Goal: Information Seeking & Learning: Learn about a topic

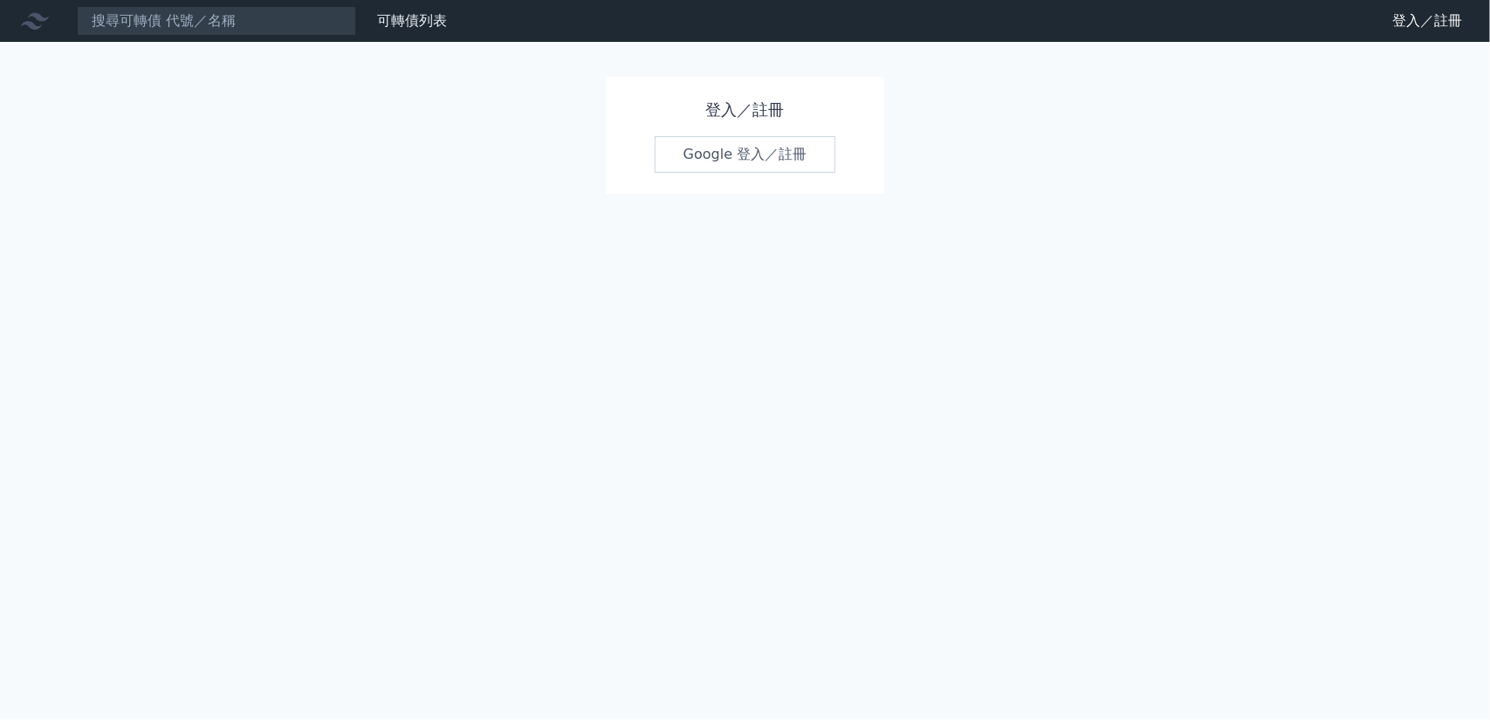
click at [718, 156] on link "Google 登入／註冊" at bounding box center [746, 154] width 182 height 37
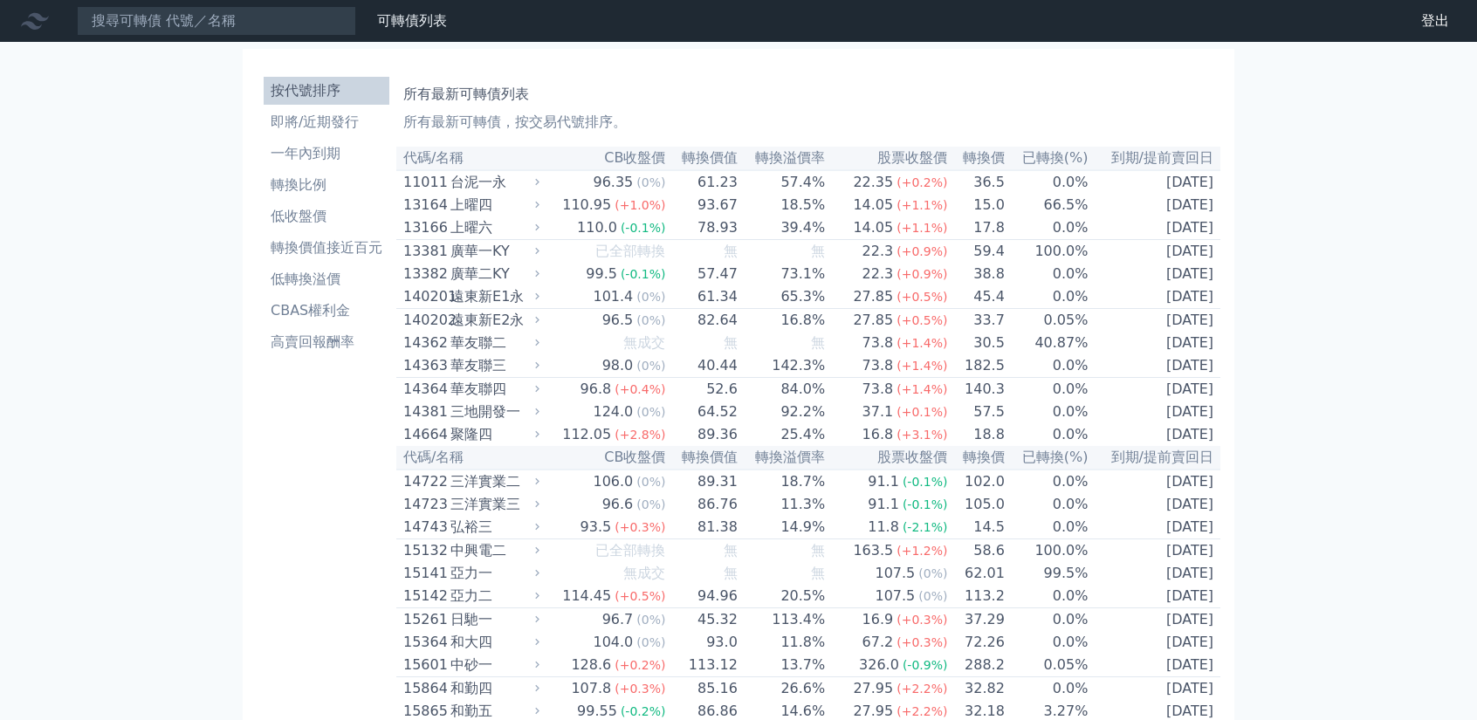
click at [1052, 154] on th "已轉換(%)" at bounding box center [1048, 159] width 84 height 24
drag, startPoint x: 1052, startPoint y: 157, endPoint x: 192, endPoint y: 141, distance: 859.9
click at [1052, 157] on th "已轉換(%)" at bounding box center [1048, 159] width 84 height 24
drag, startPoint x: 323, startPoint y: 128, endPoint x: 333, endPoint y: 131, distance: 10.8
click at [323, 128] on li "即將/近期發行" at bounding box center [327, 122] width 126 height 21
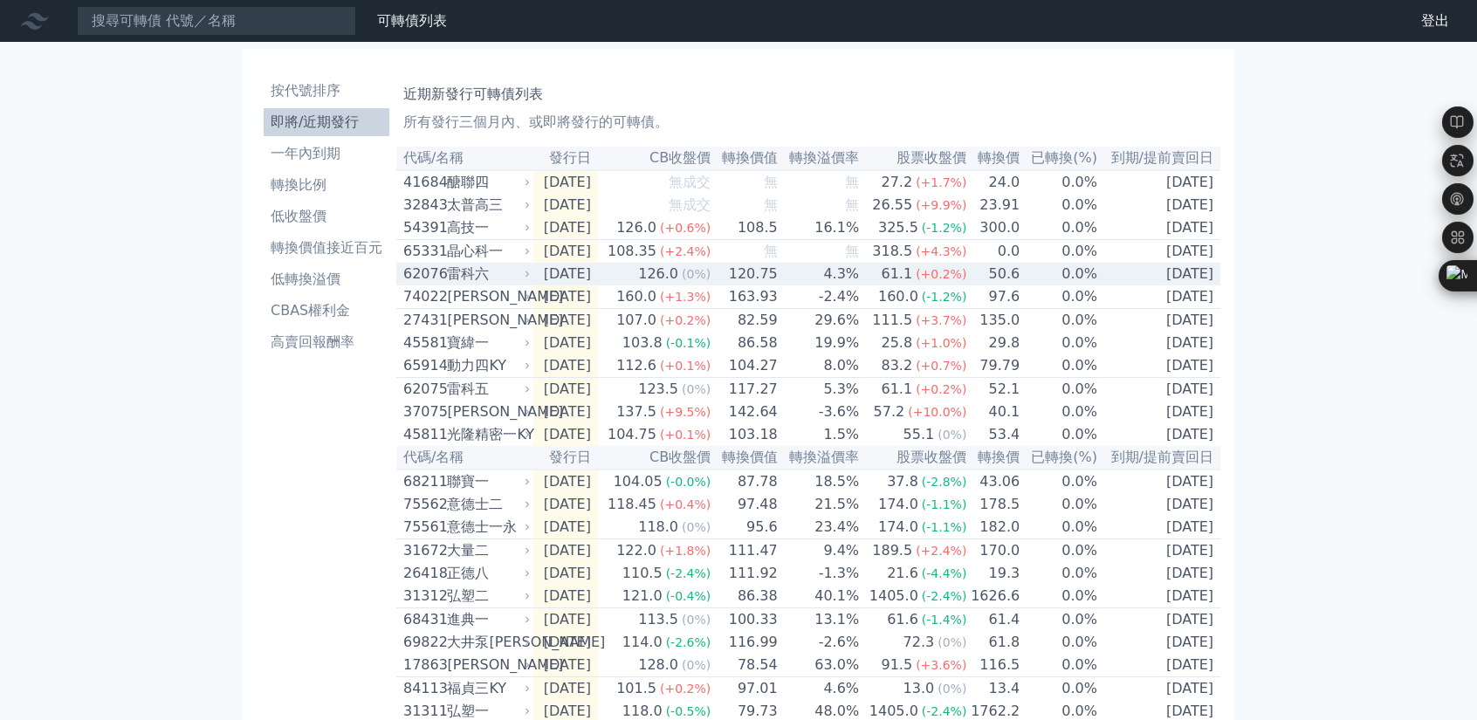
click at [473, 285] on div "雷科六" at bounding box center [486, 274] width 79 height 21
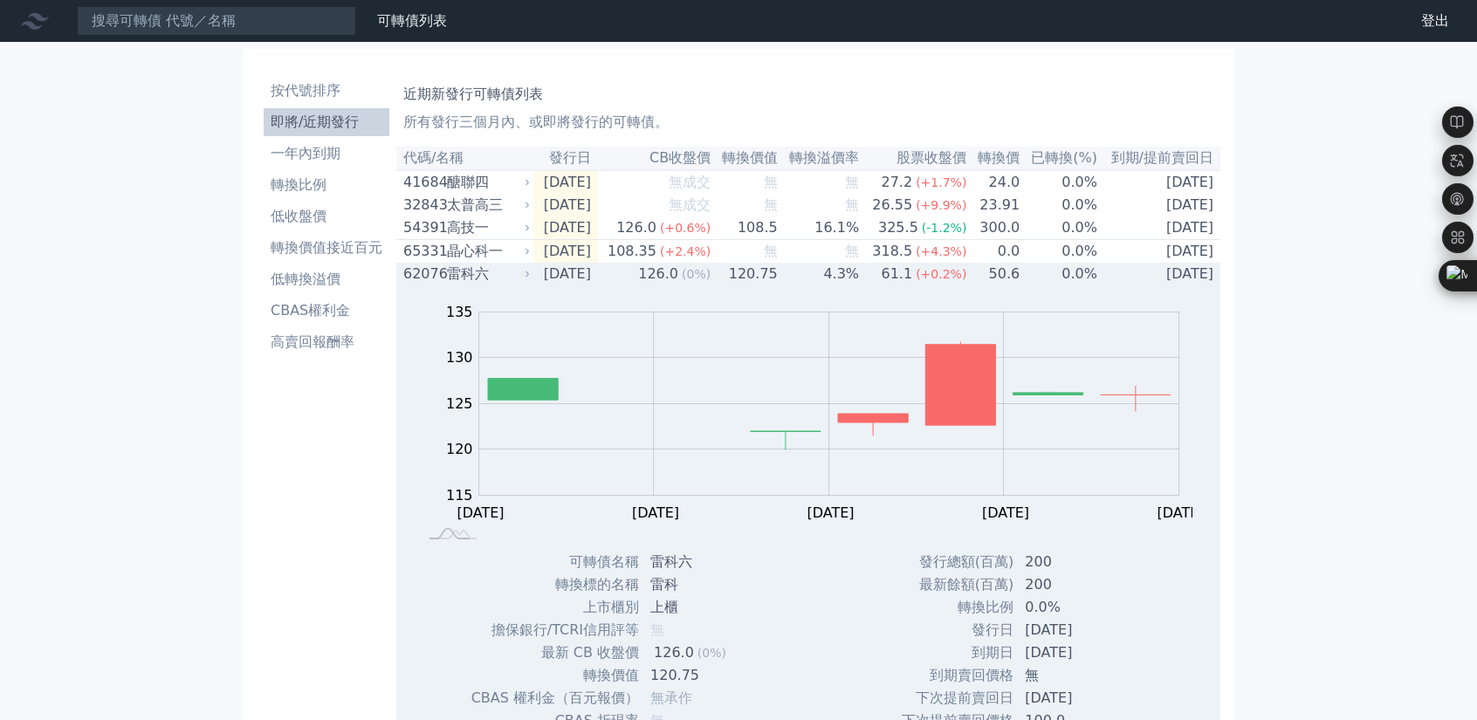
drag, startPoint x: 447, startPoint y: 281, endPoint x: 550, endPoint y: 302, distance: 105.1
click at [450, 285] on div "雷科六" at bounding box center [486, 274] width 79 height 21
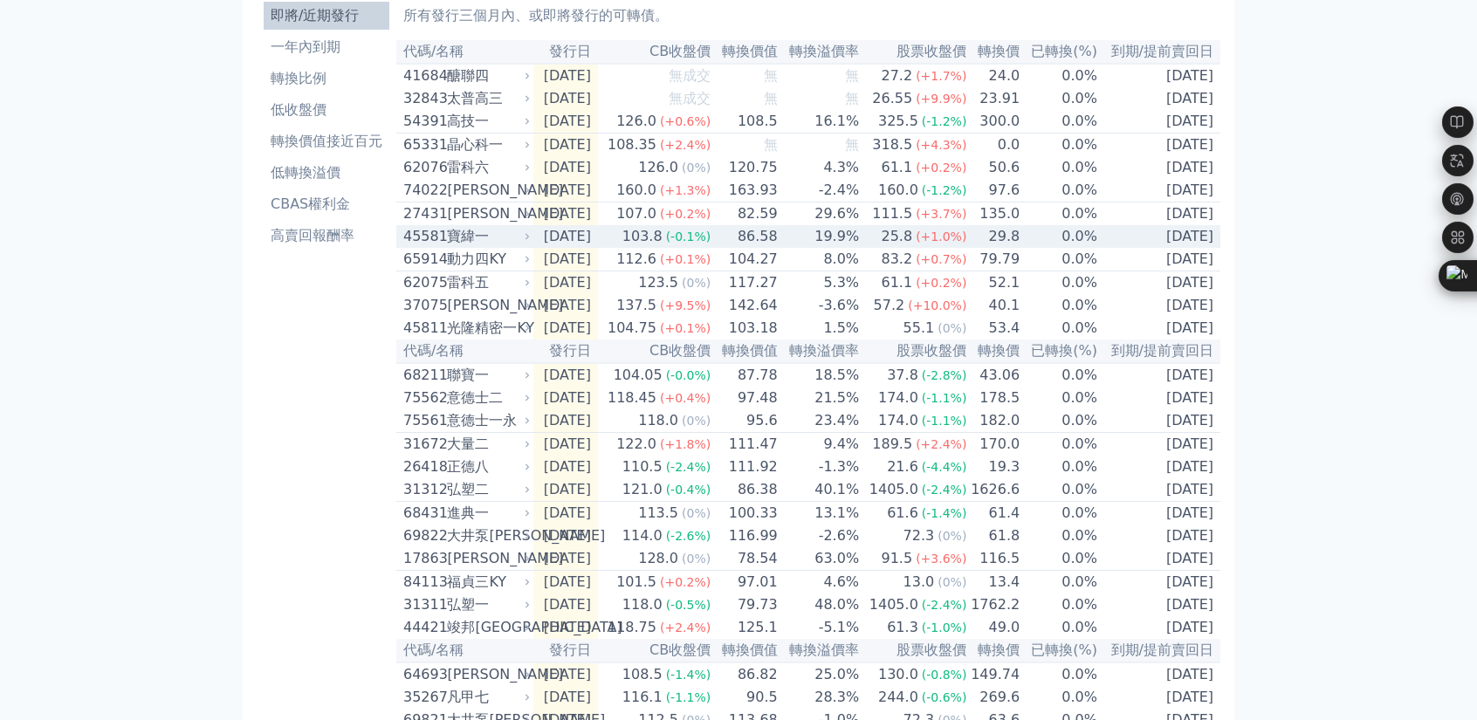
scroll to position [175, 0]
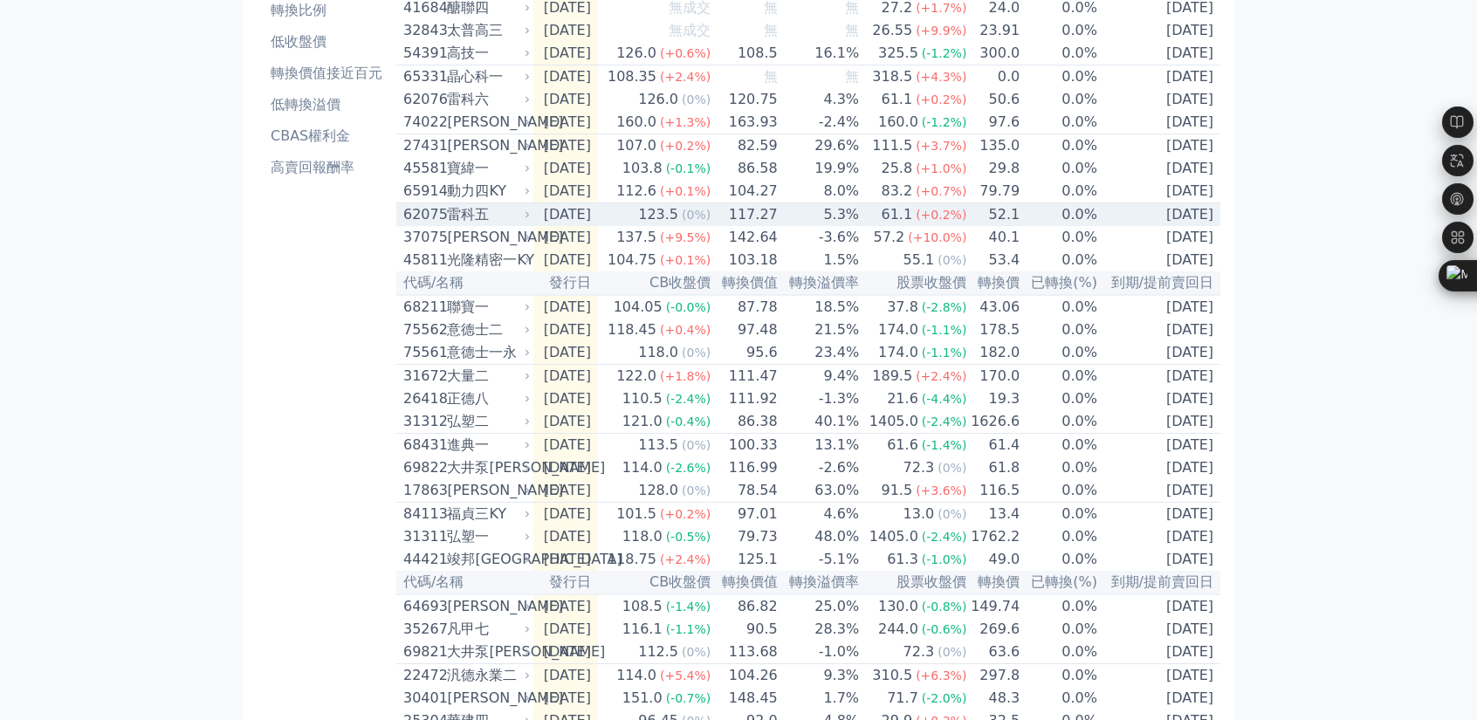
click at [488, 225] on div "雷科五" at bounding box center [486, 214] width 79 height 21
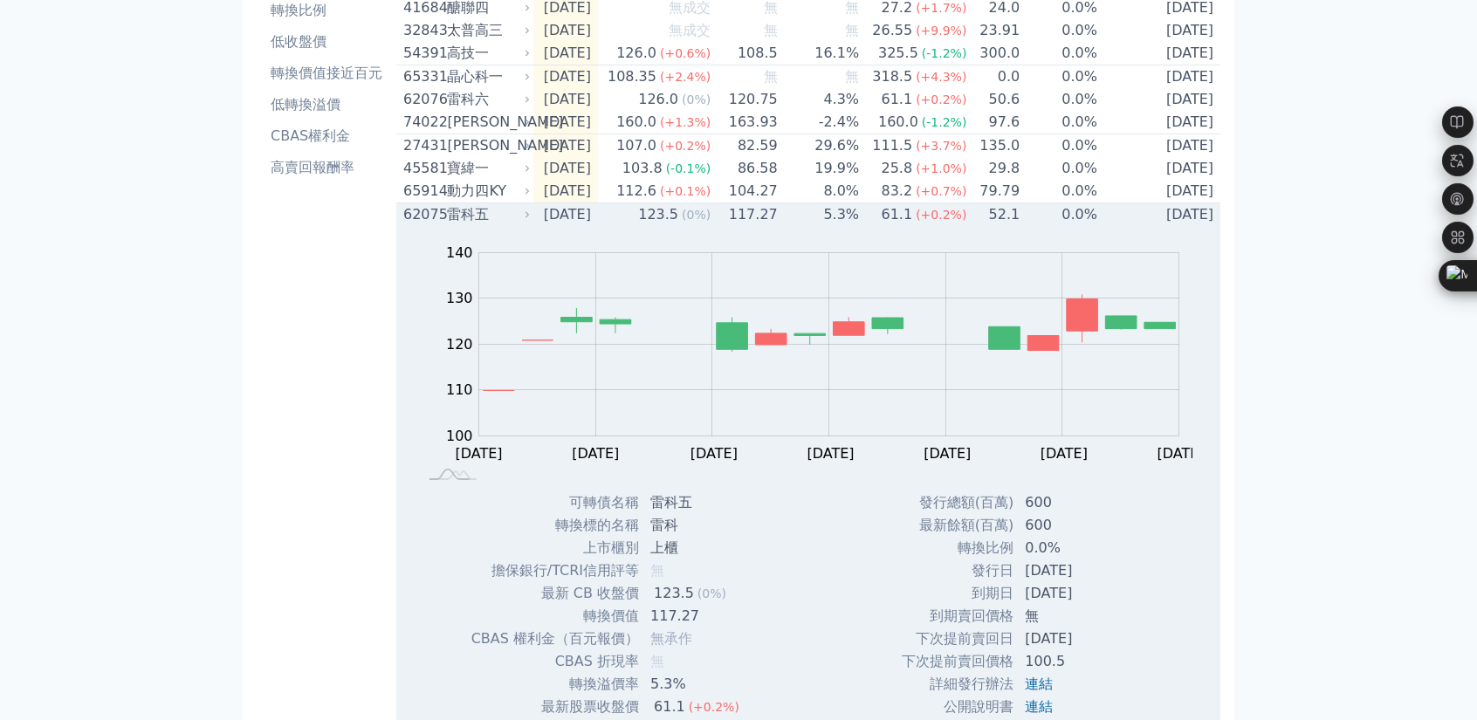
drag, startPoint x: 772, startPoint y: 240, endPoint x: 789, endPoint y: 240, distance: 16.6
click at [772, 227] on td "117.27" at bounding box center [744, 215] width 67 height 24
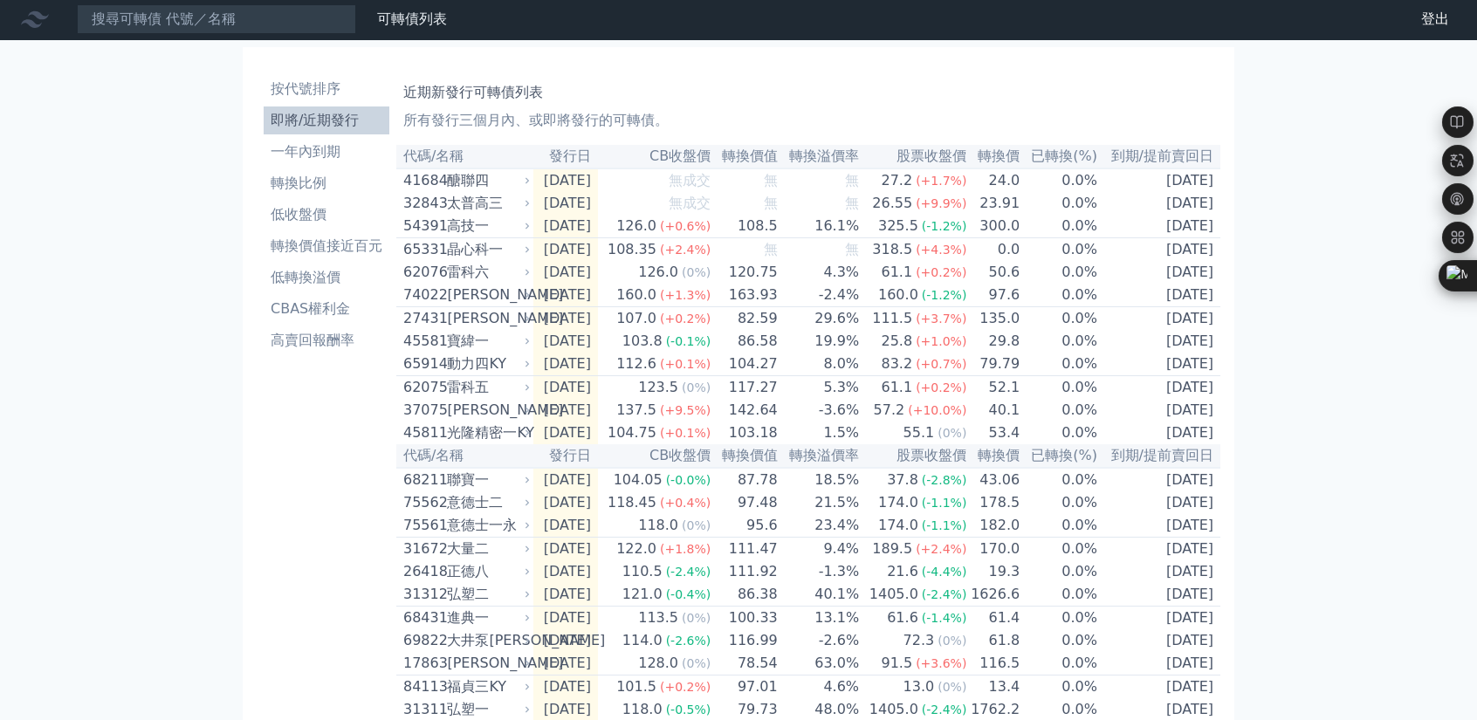
scroll to position [0, 0]
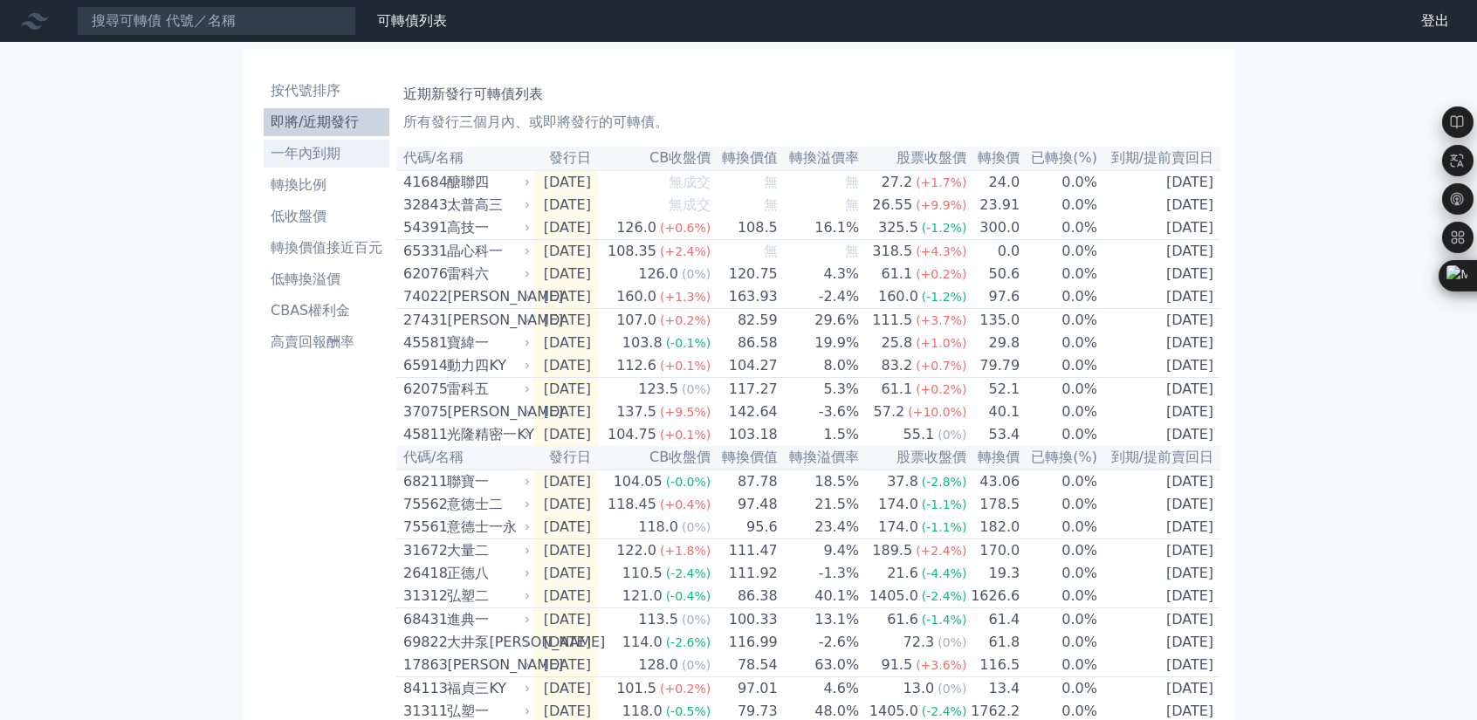
click at [342, 163] on li "一年內到期" at bounding box center [327, 153] width 126 height 21
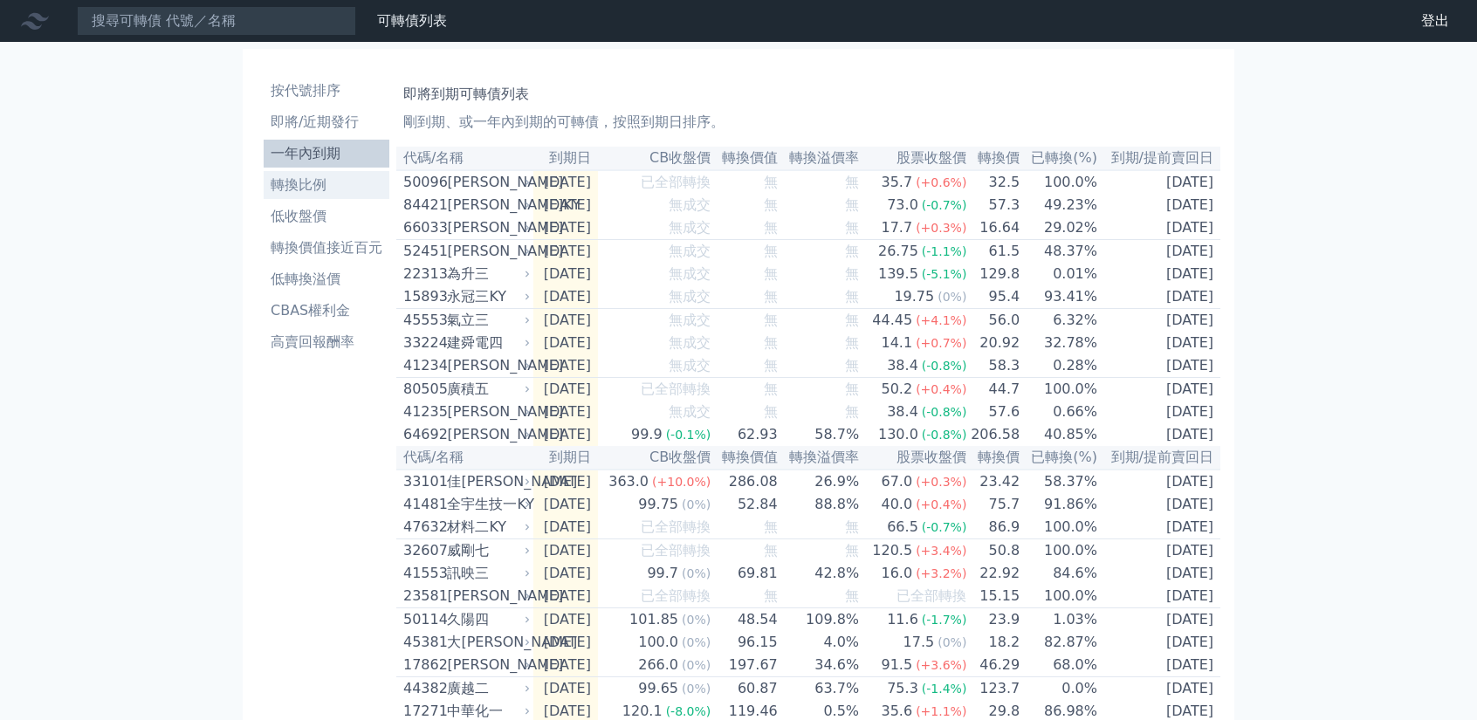
click at [320, 185] on li "轉換比例" at bounding box center [327, 185] width 126 height 21
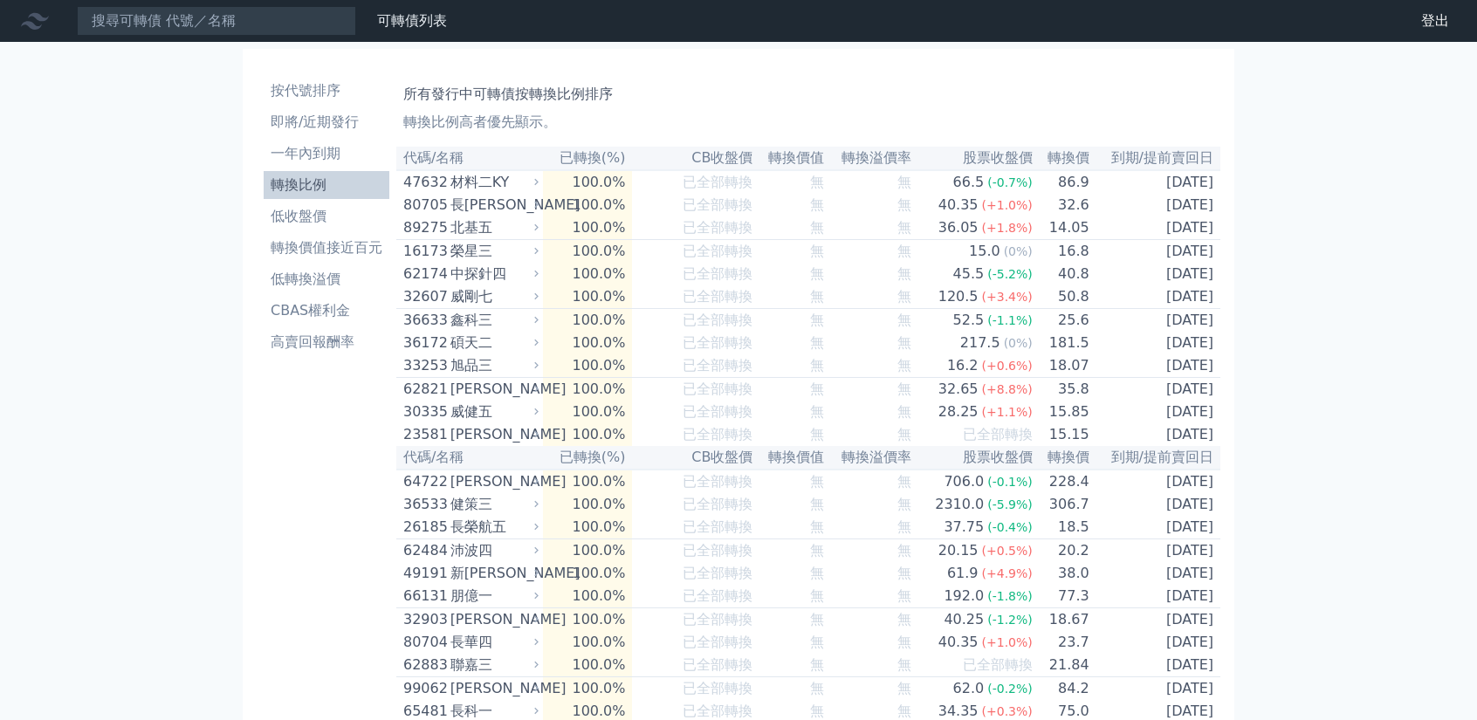
click at [600, 154] on th "已轉換(%)" at bounding box center [588, 159] width 90 height 24
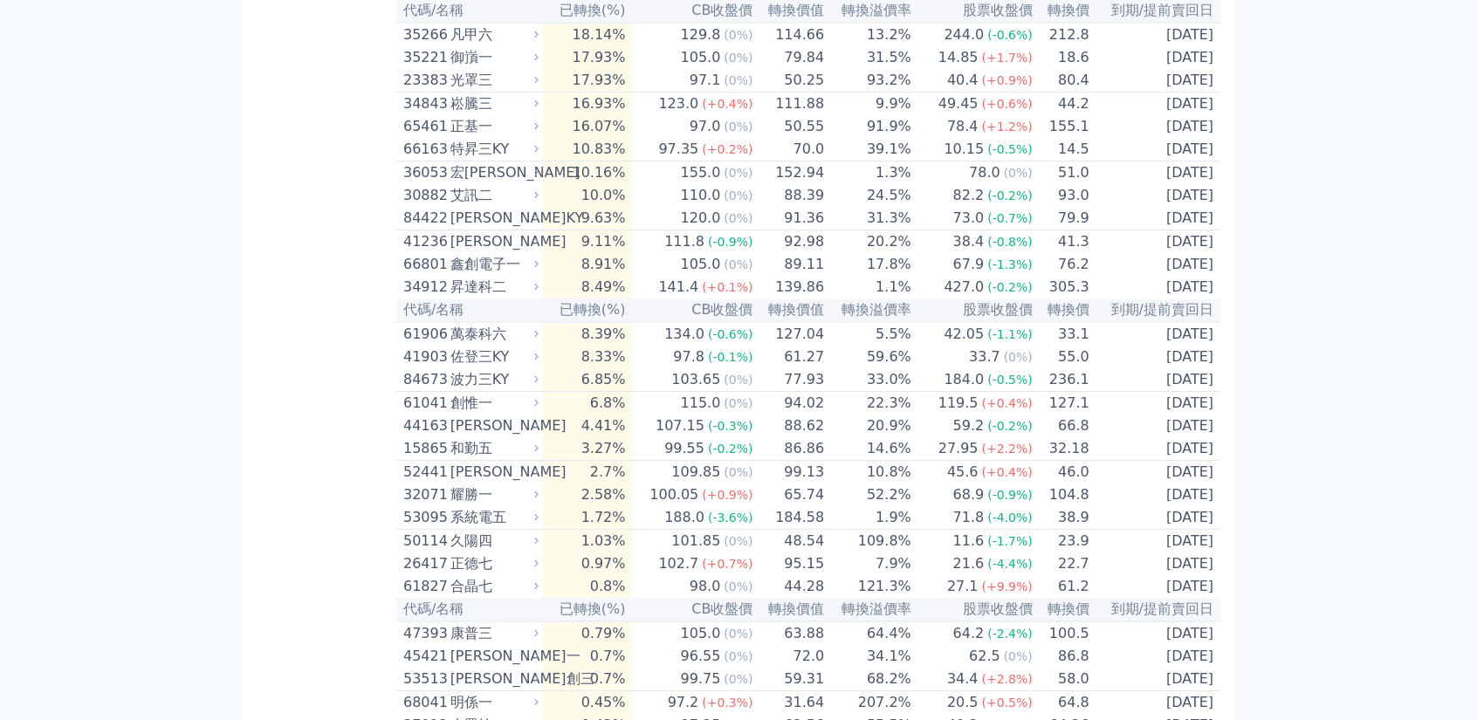
scroll to position [3423, 0]
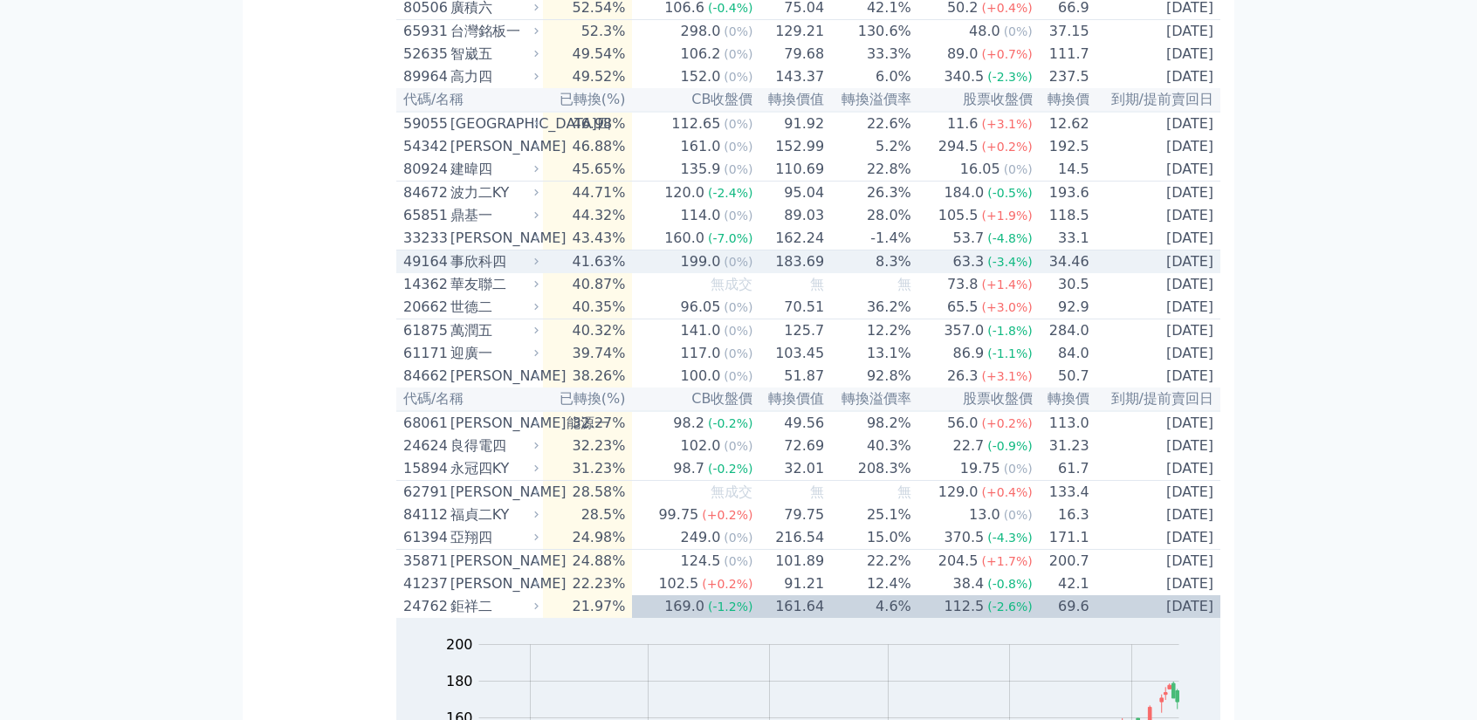
scroll to position [2812, 0]
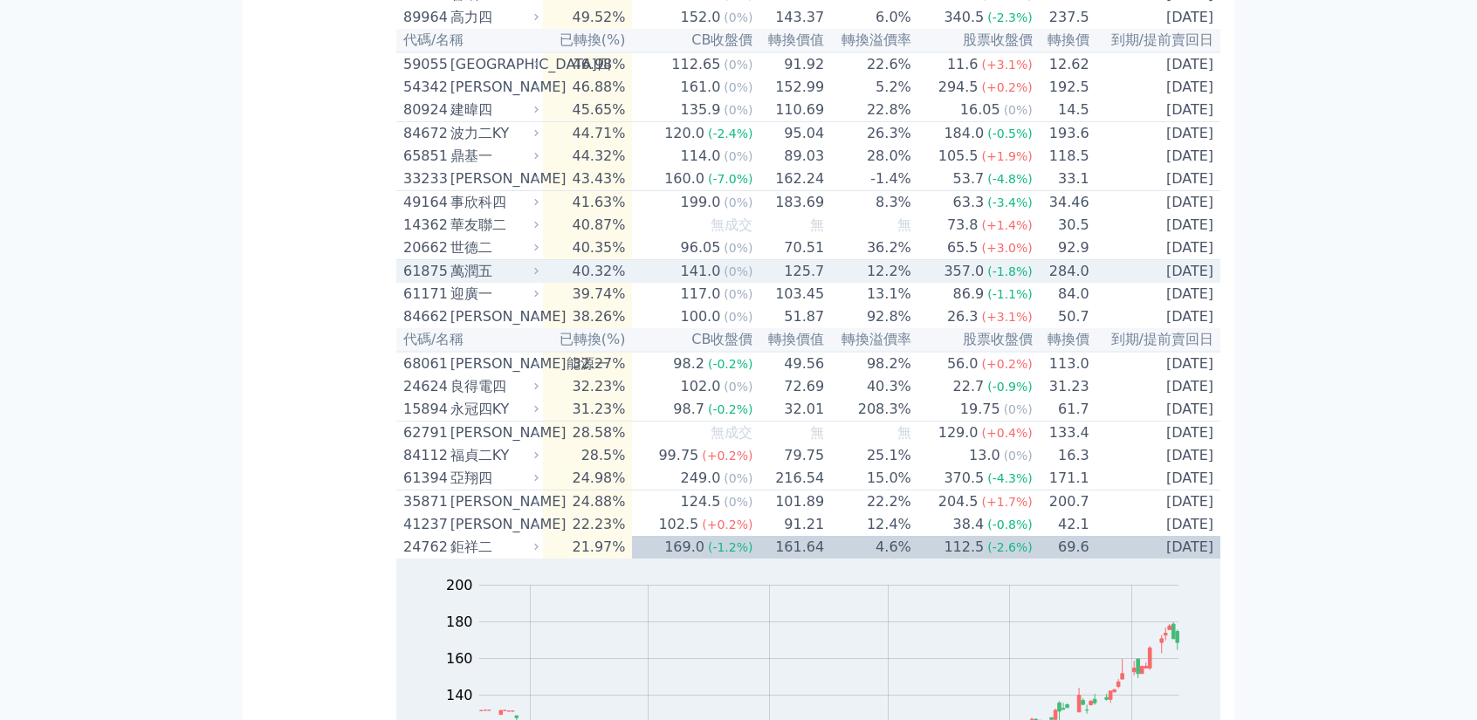
click at [472, 282] on div "萬潤五" at bounding box center [492, 271] width 85 height 21
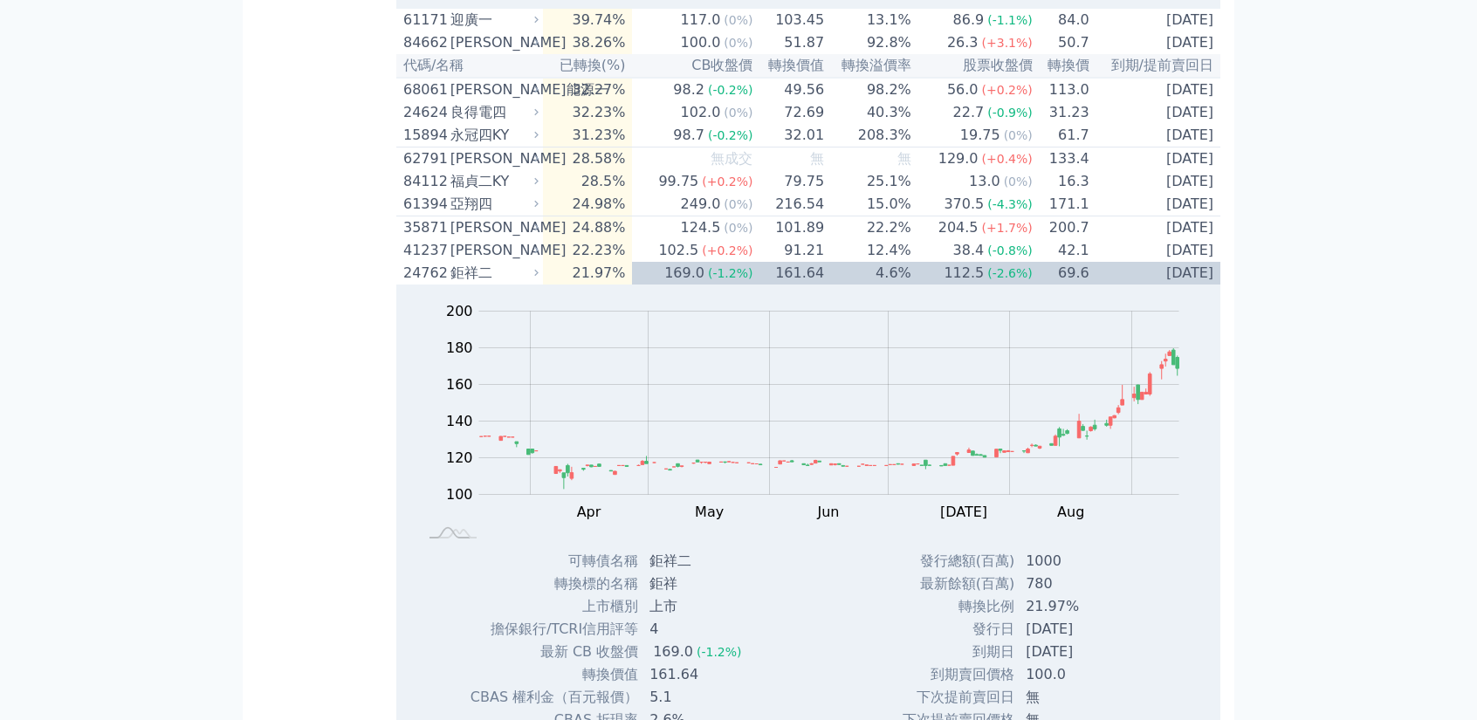
scroll to position [3947, 0]
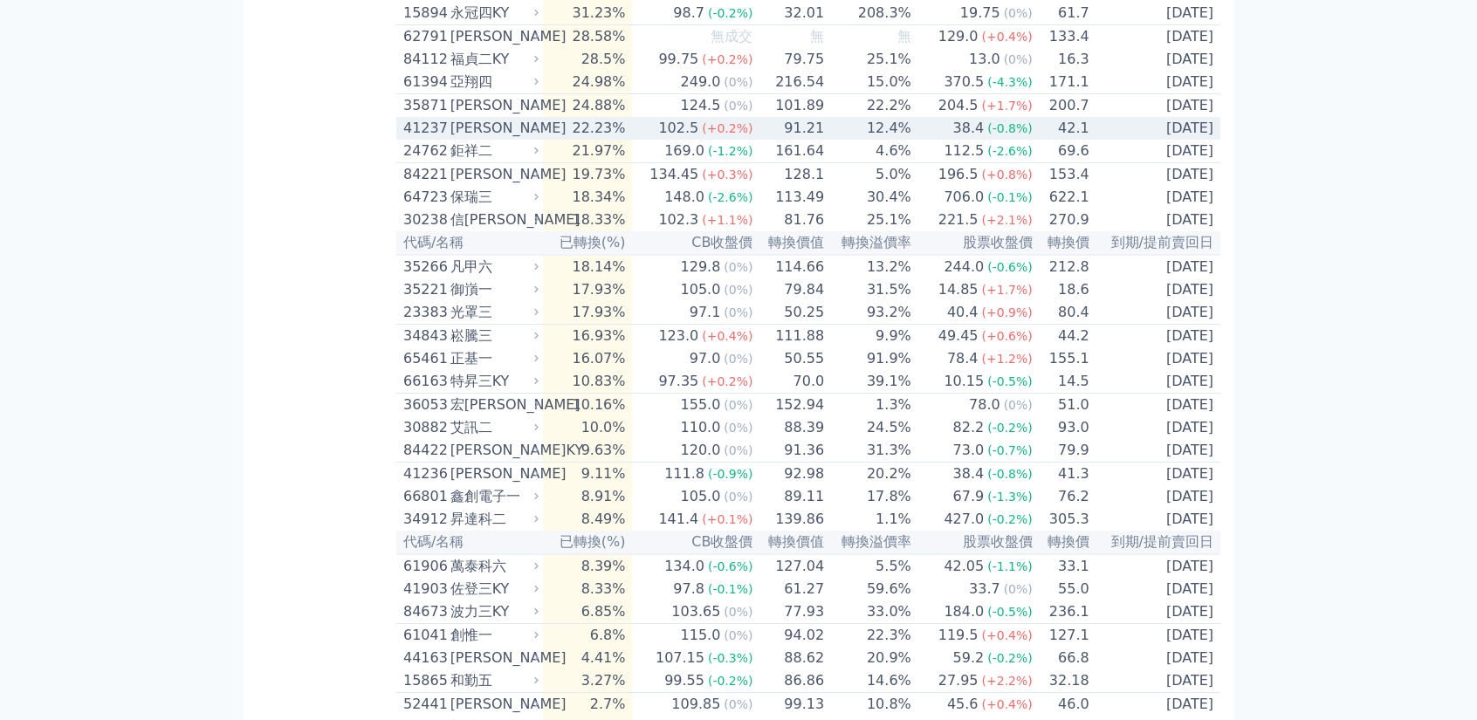
scroll to position [3772, 0]
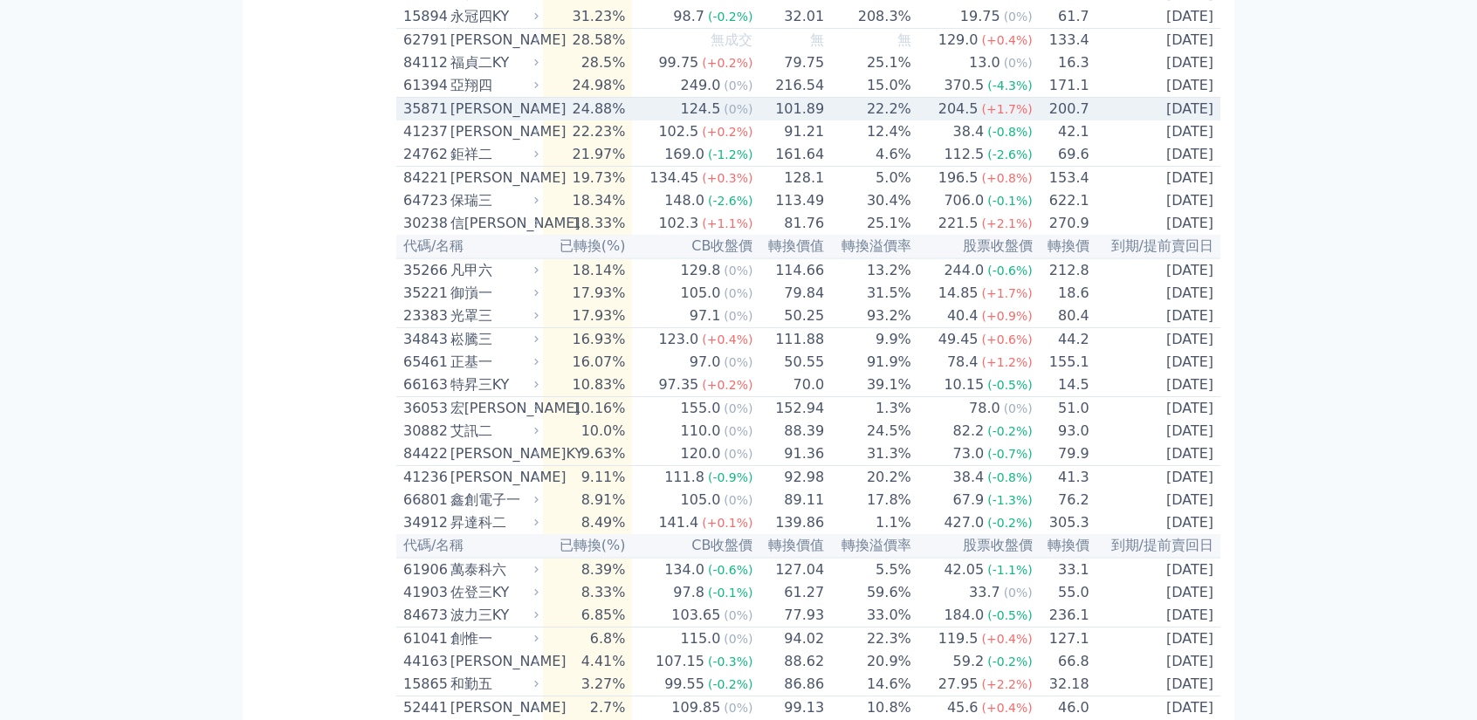
click at [740, 116] on span "(0%)" at bounding box center [738, 109] width 29 height 14
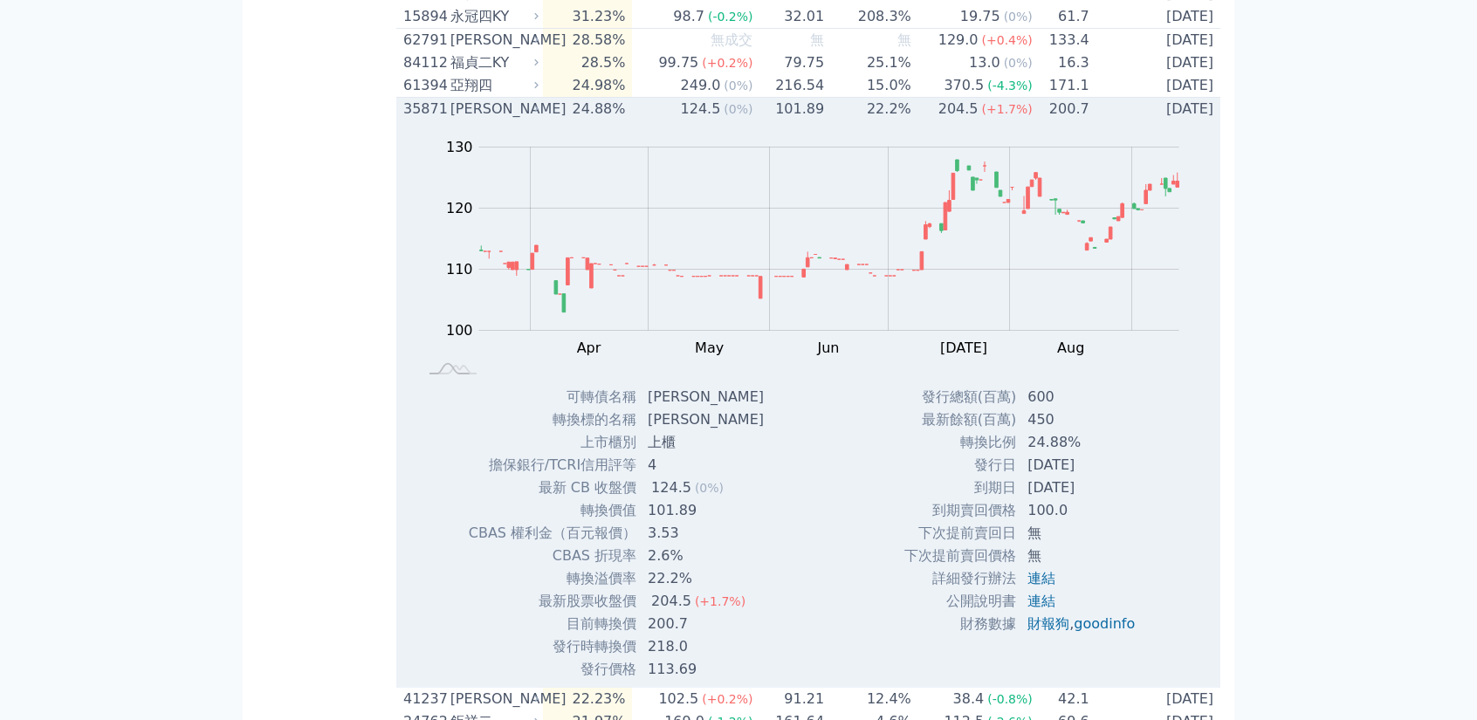
click at [740, 116] on span "(0%)" at bounding box center [738, 109] width 29 height 14
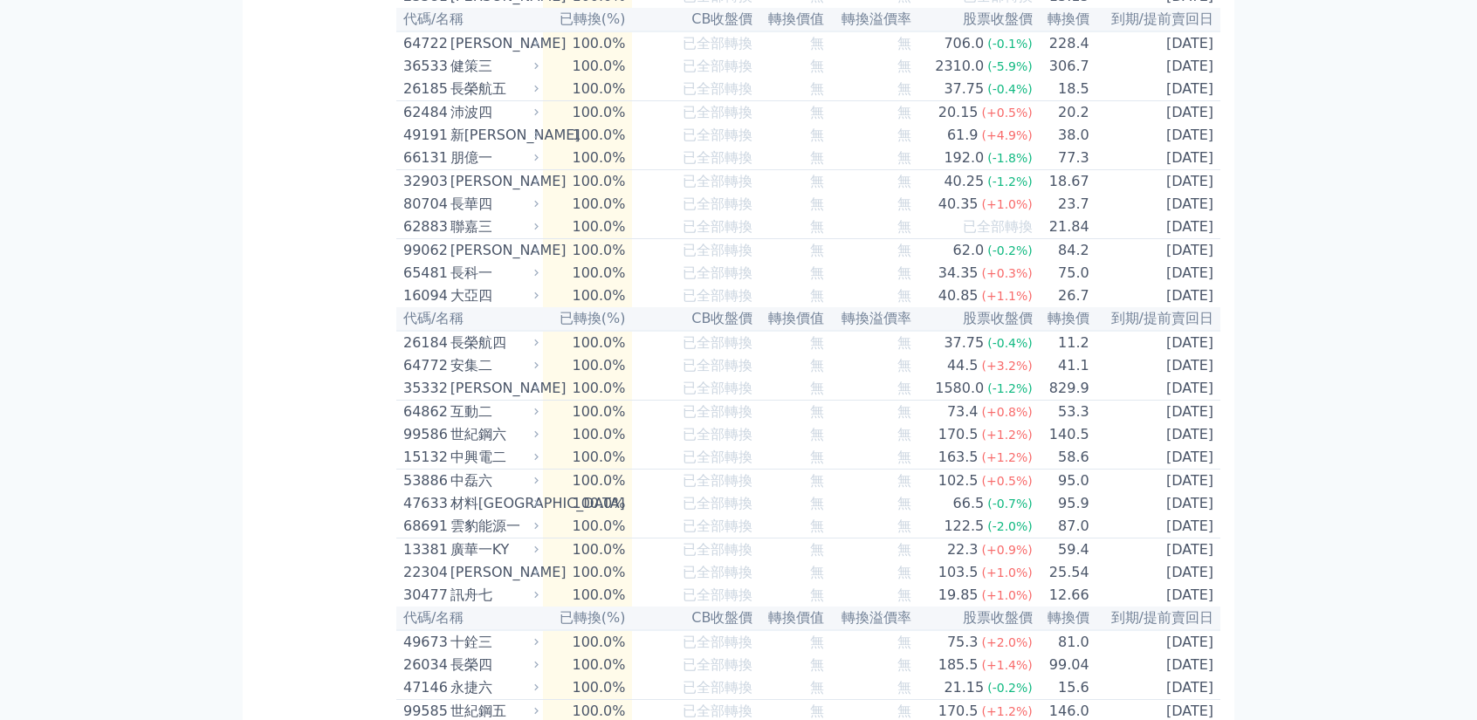
scroll to position [0, 0]
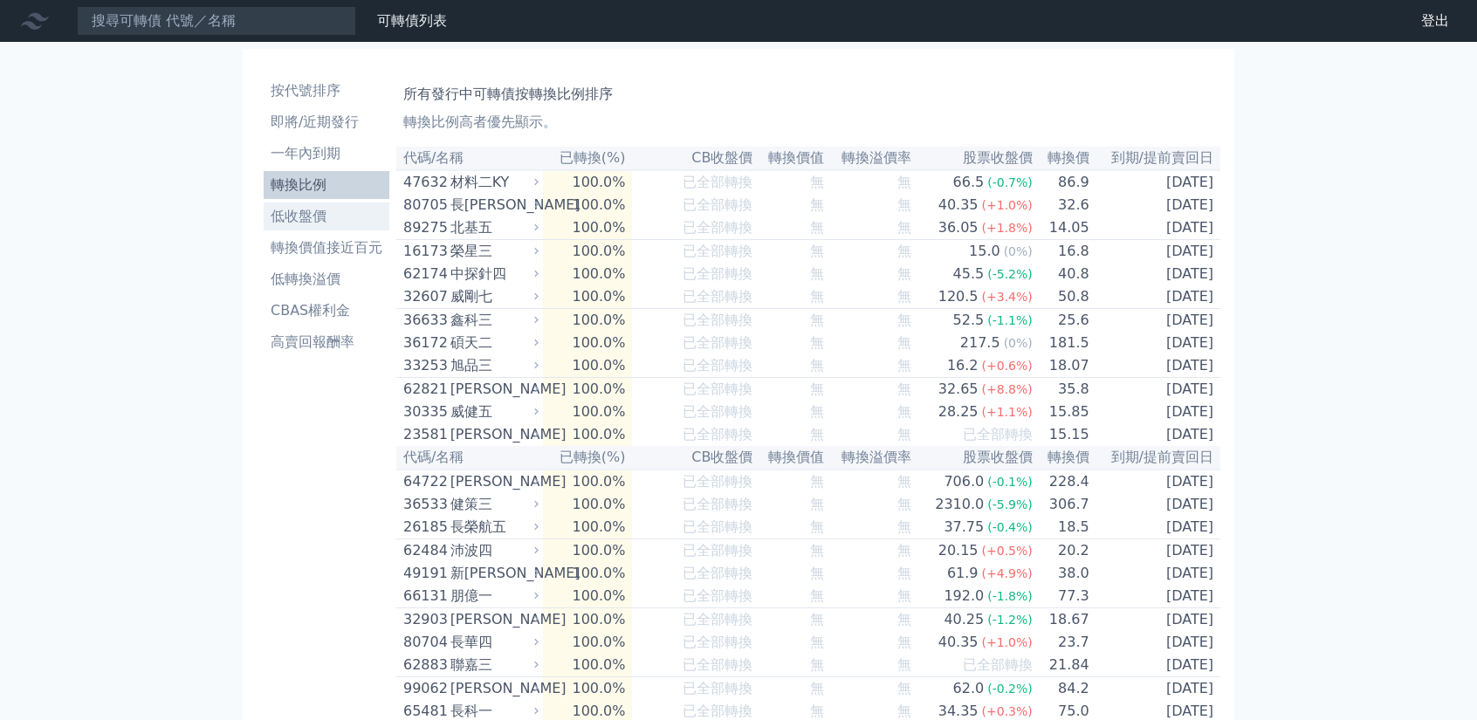
click at [337, 214] on li "低收盤價" at bounding box center [327, 216] width 126 height 21
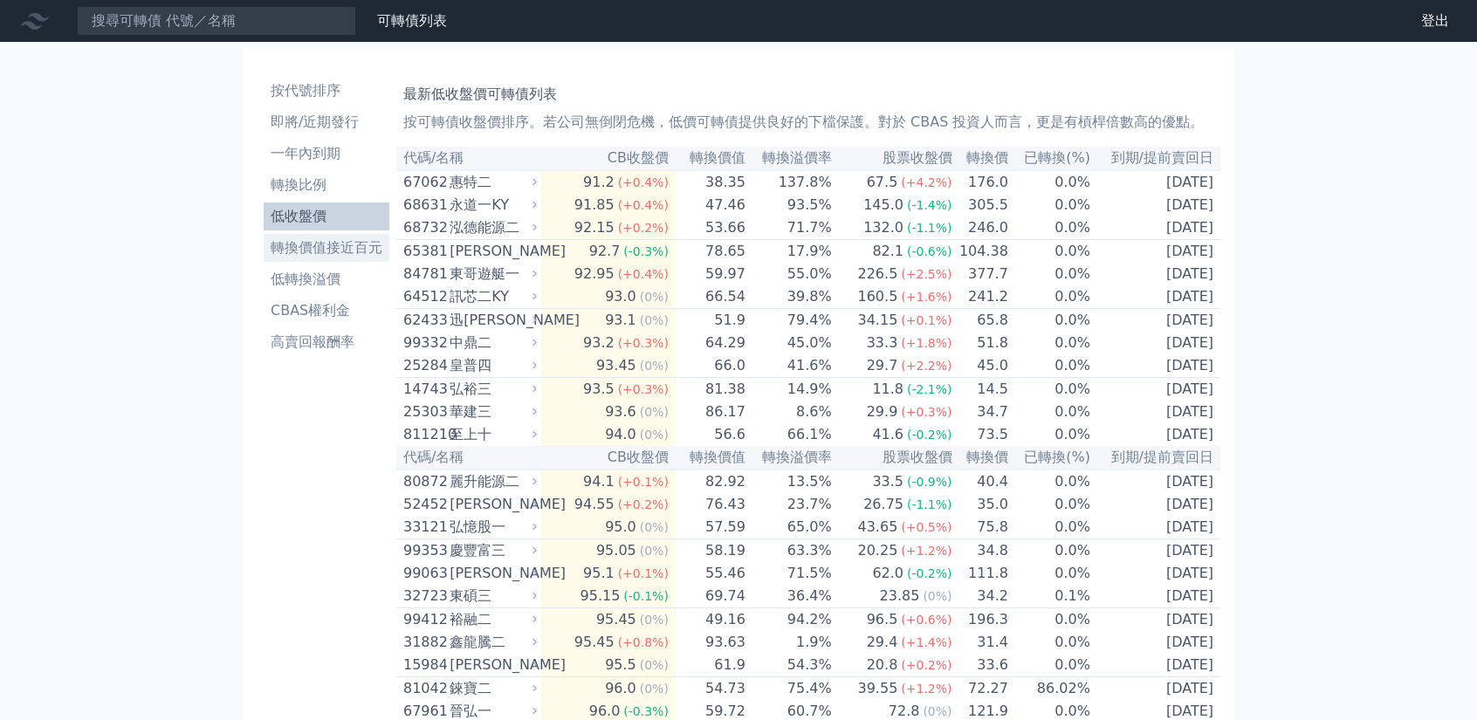
click at [351, 255] on li "轉換價值接近百元" at bounding box center [327, 247] width 126 height 21
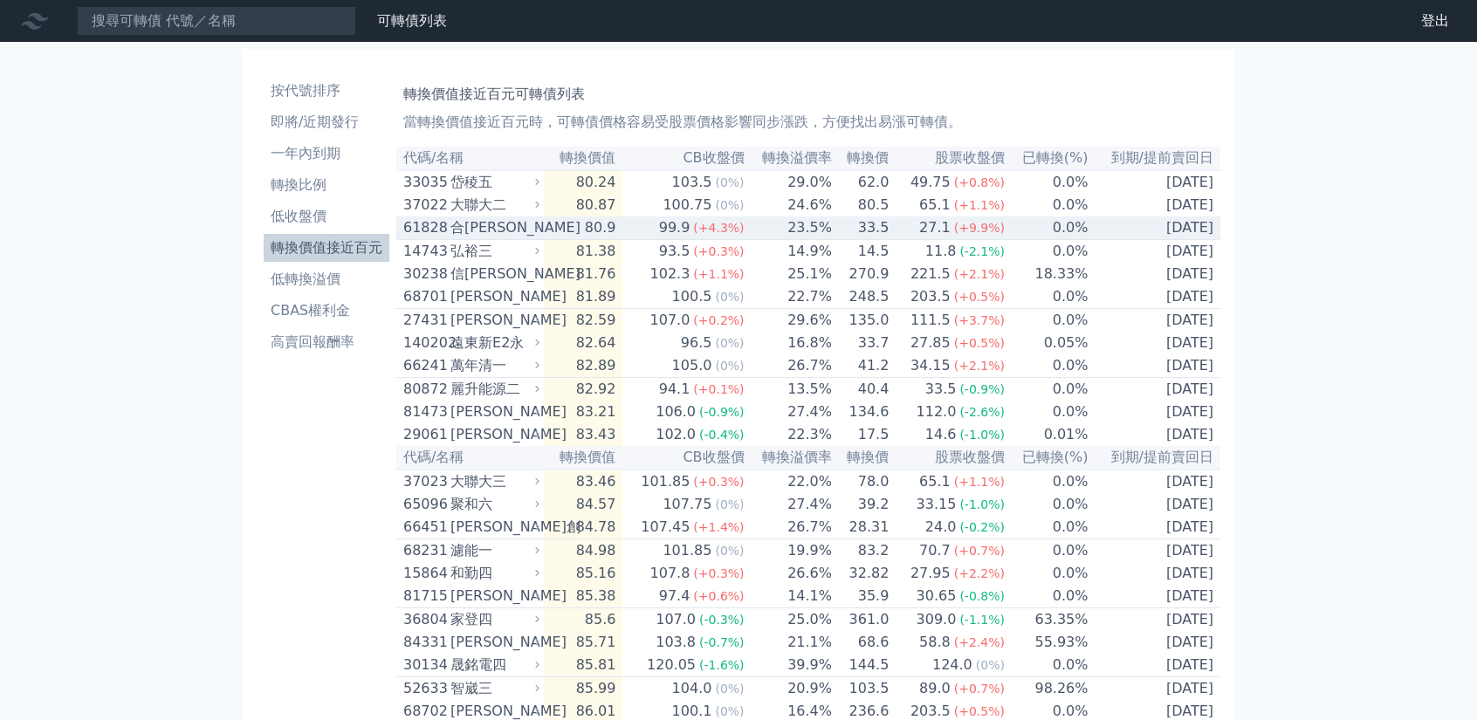
click at [897, 238] on td "27.1 (+9.9%)" at bounding box center [947, 228] width 116 height 24
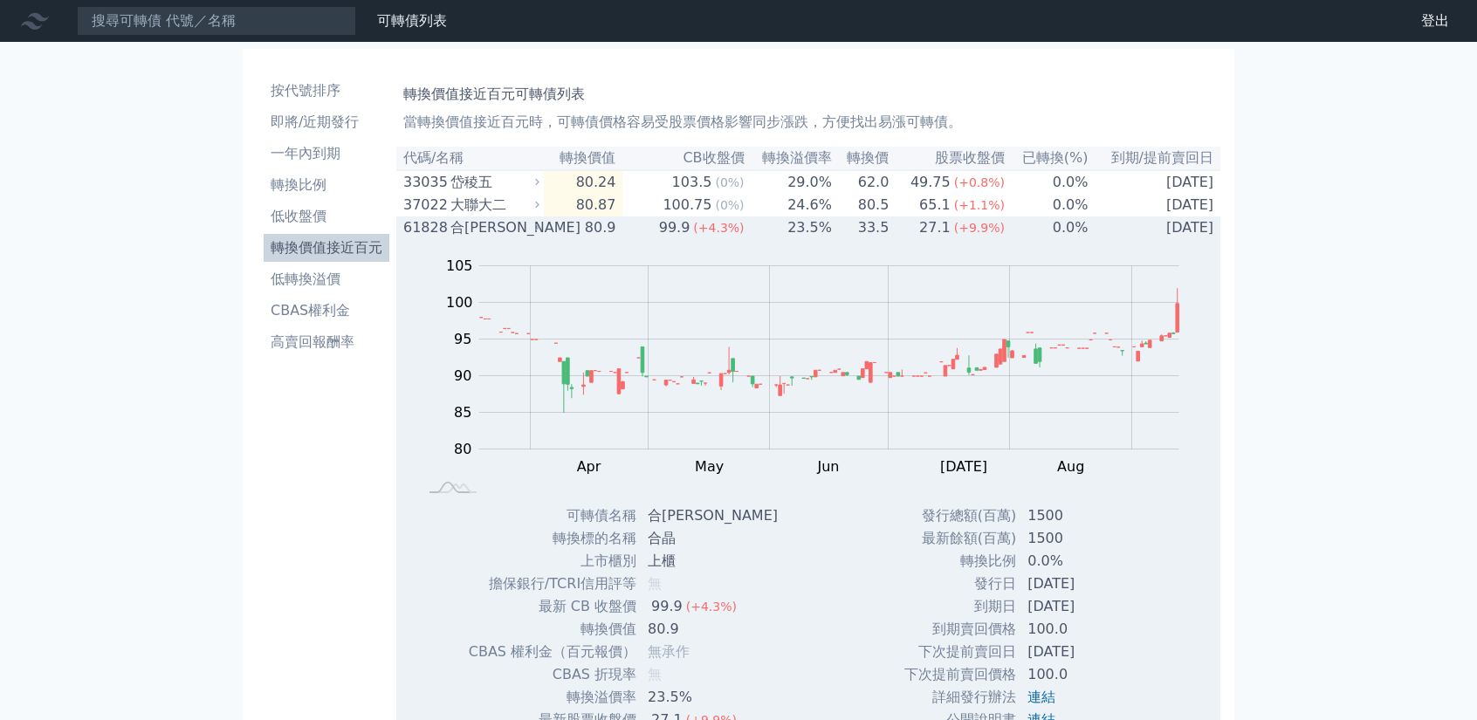
click at [503, 230] on div "合[PERSON_NAME]" at bounding box center [493, 227] width 86 height 21
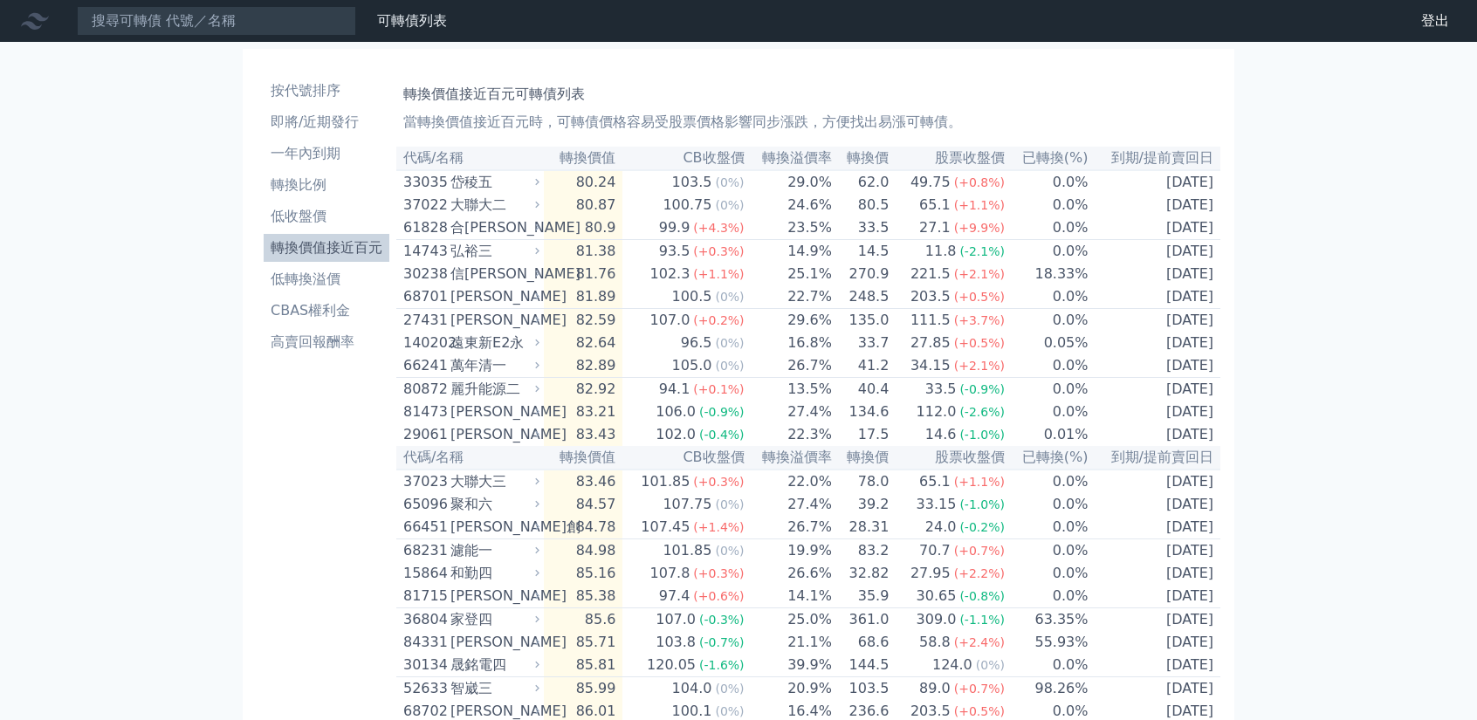
drag, startPoint x: 429, startPoint y: 16, endPoint x: 571, endPoint y: 31, distance: 143.0
click at [429, 16] on link "可轉債列表" at bounding box center [412, 20] width 70 height 17
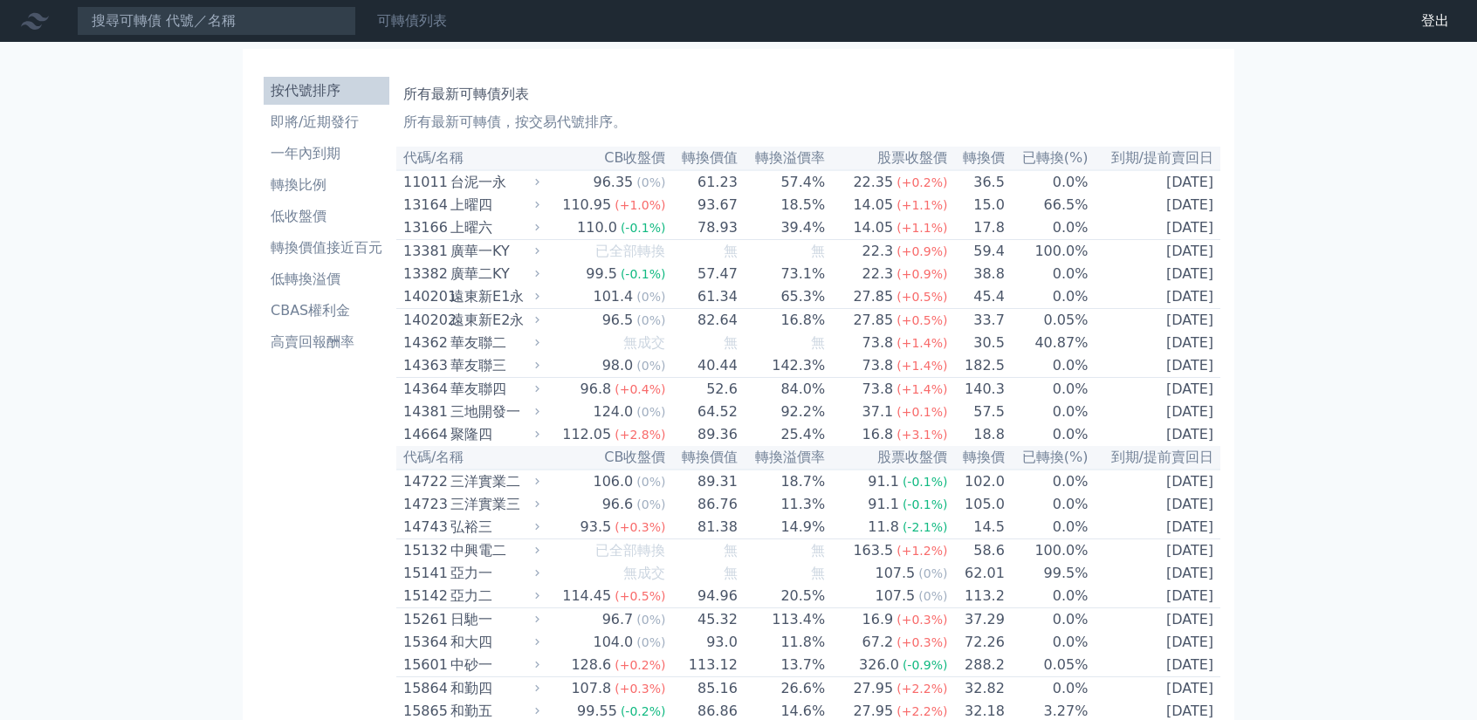
click at [386, 24] on link "可轉債列表" at bounding box center [412, 20] width 70 height 17
